Goal: Task Accomplishment & Management: Manage account settings

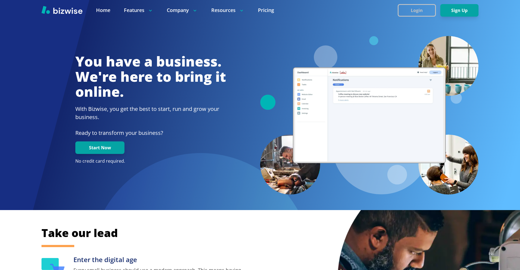
click at [415, 7] on button "Login" at bounding box center [417, 10] width 38 height 13
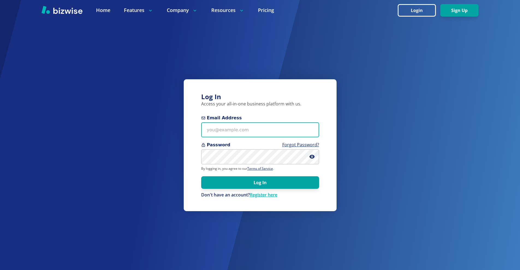
click at [236, 130] on input "Email Address" at bounding box center [260, 130] width 118 height 15
paste input "[EMAIL_ADDRESS][DOMAIN_NAME]"
type input "[EMAIL_ADDRESS][DOMAIN_NAME]"
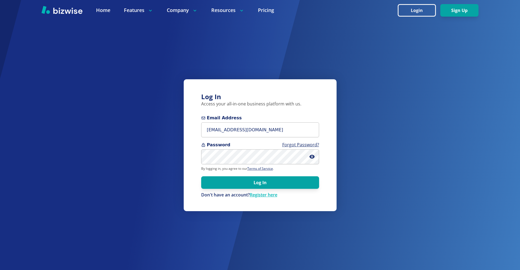
click at [255, 176] on form "Email Address [EMAIL_ADDRESS][DOMAIN_NAME] Password Forgot Password? By logging…" at bounding box center [260, 156] width 118 height 83
drag, startPoint x: 256, startPoint y: 180, endPoint x: 253, endPoint y: 178, distance: 3.3
click at [255, 180] on button "Log In" at bounding box center [260, 183] width 118 height 13
